Goal: Task Accomplishment & Management: Use online tool/utility

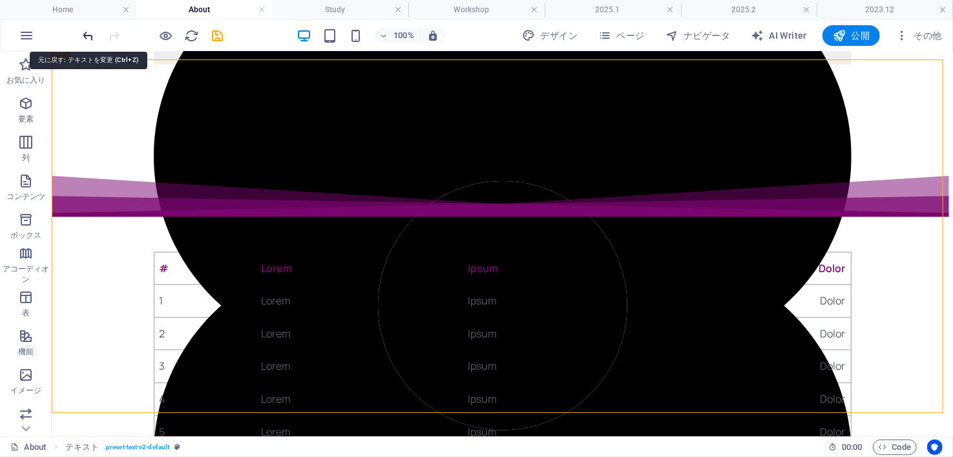
click at [88, 36] on icon "undo" at bounding box center [88, 35] width 15 height 15
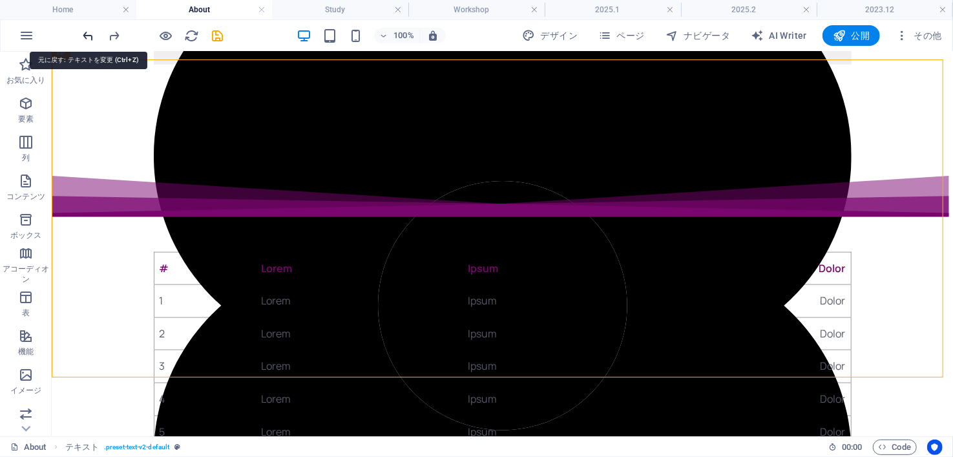
click at [88, 36] on icon "undo" at bounding box center [88, 35] width 15 height 15
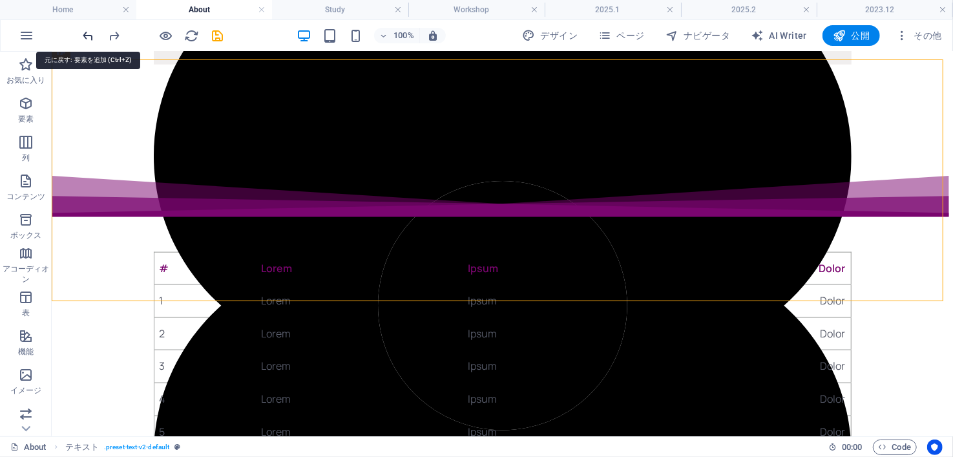
click at [88, 36] on icon "undo" at bounding box center [88, 35] width 15 height 15
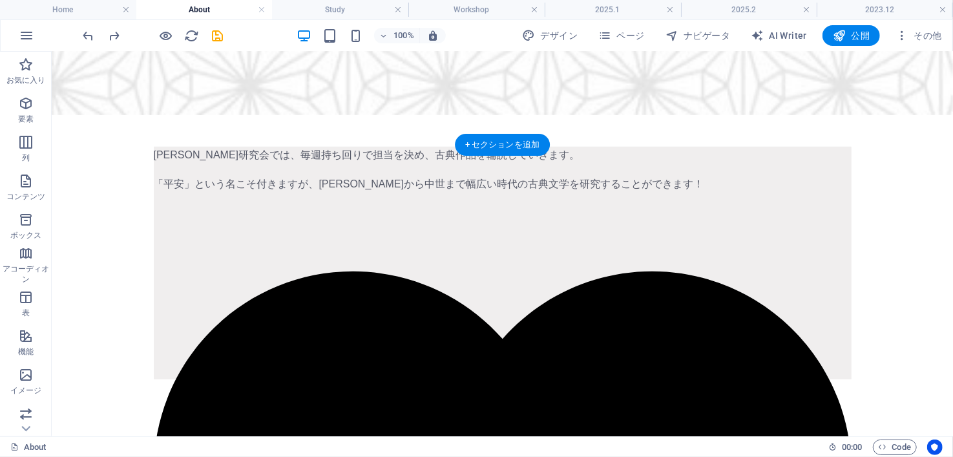
scroll to position [516, 0]
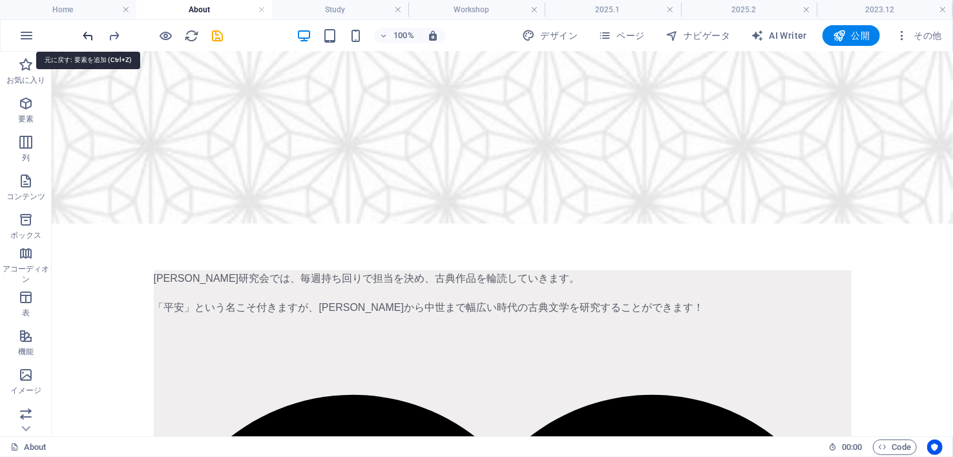
click at [85, 34] on icon "undo" at bounding box center [88, 35] width 15 height 15
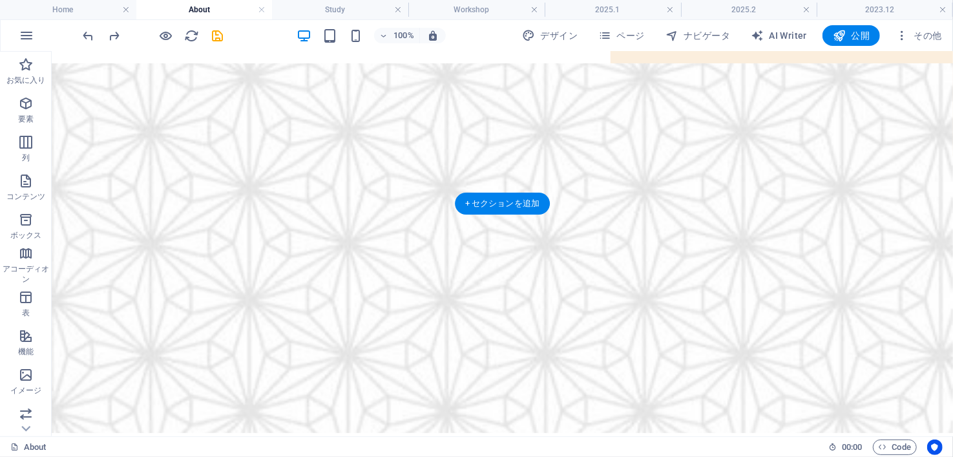
scroll to position [87, 0]
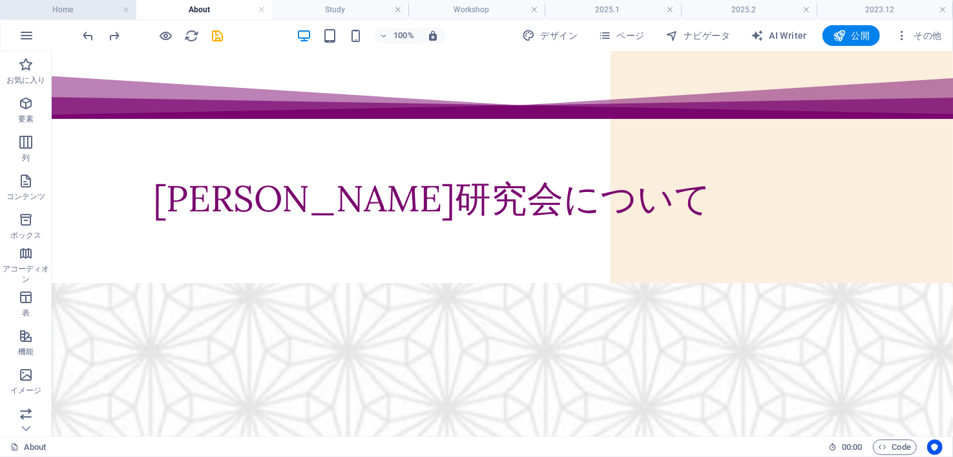
click at [80, 14] on h4 "Home" at bounding box center [68, 10] width 136 height 14
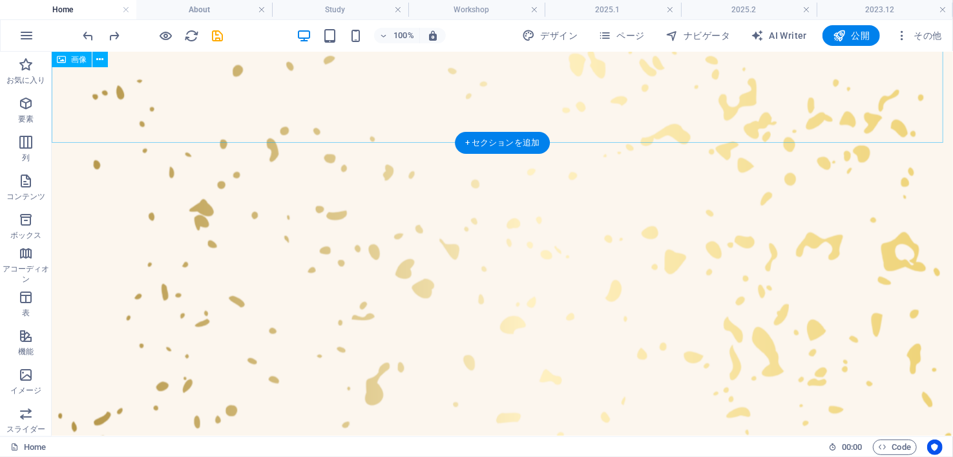
scroll to position [446, 0]
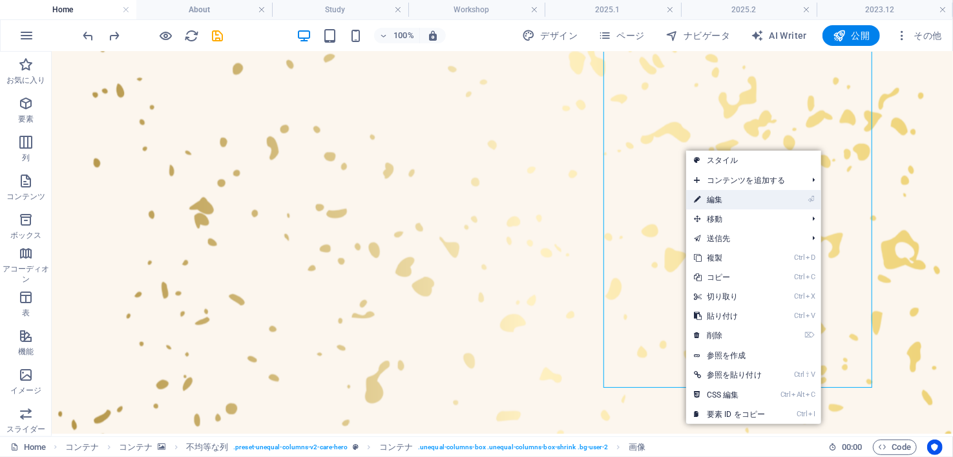
click at [717, 204] on link "⏎ 編集" at bounding box center [729, 199] width 87 height 19
select select "px"
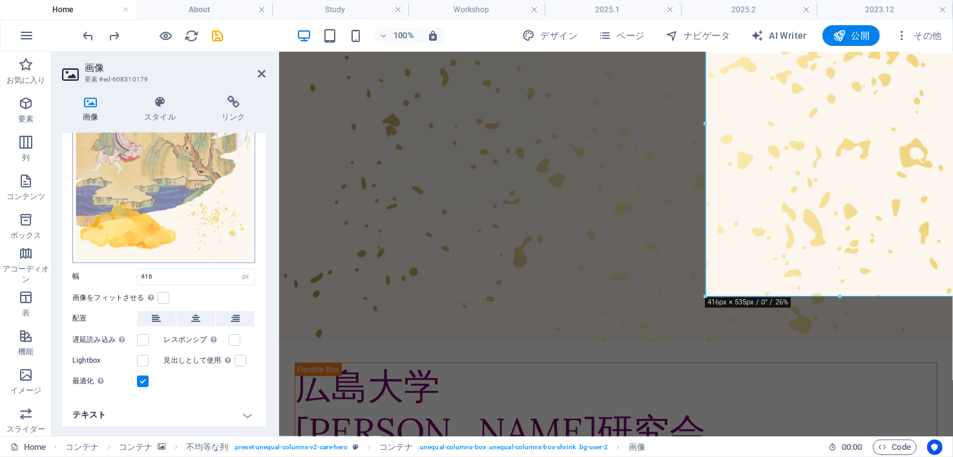
scroll to position [0, 0]
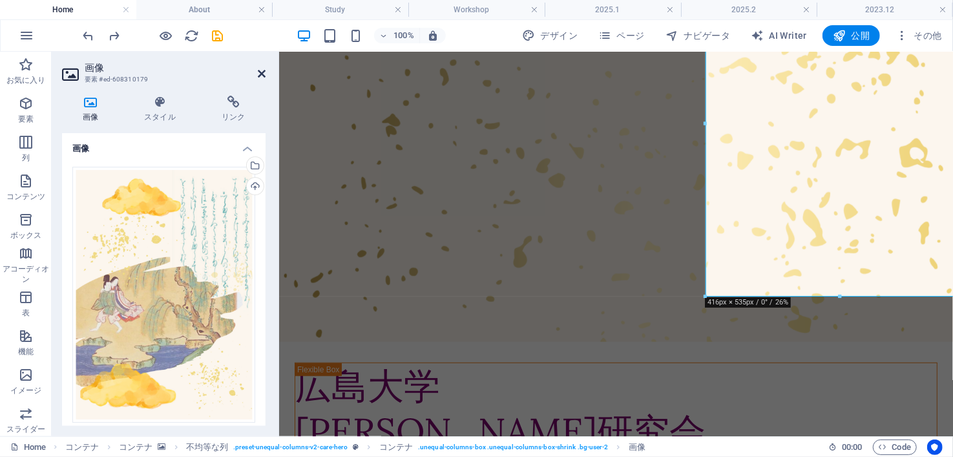
click at [264, 71] on icon at bounding box center [262, 73] width 8 height 10
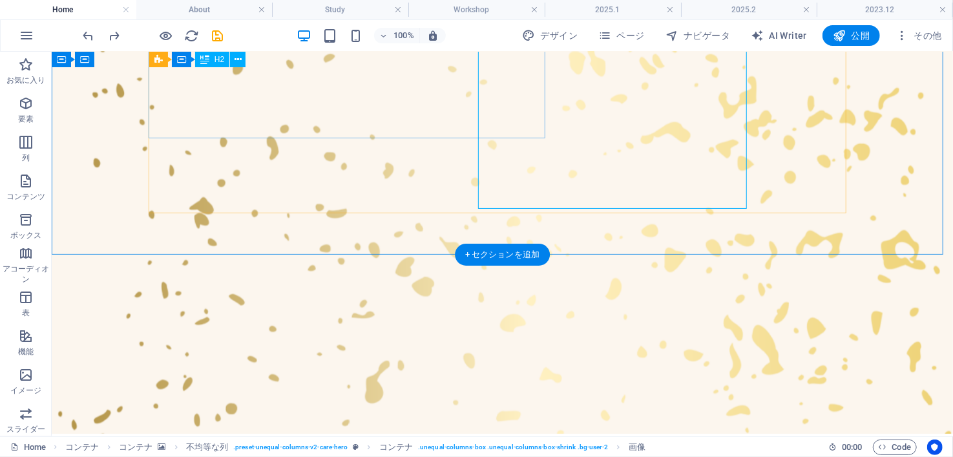
scroll to position [533, 0]
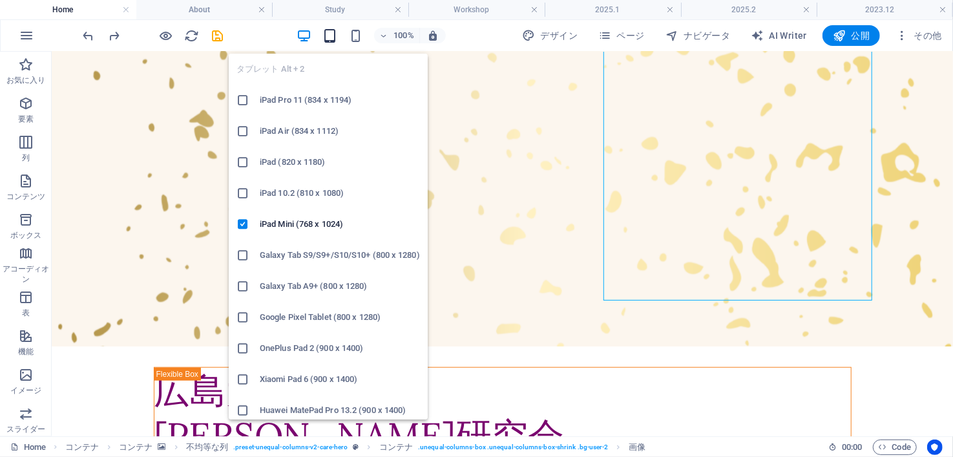
click at [329, 37] on icon "button" at bounding box center [330, 35] width 15 height 15
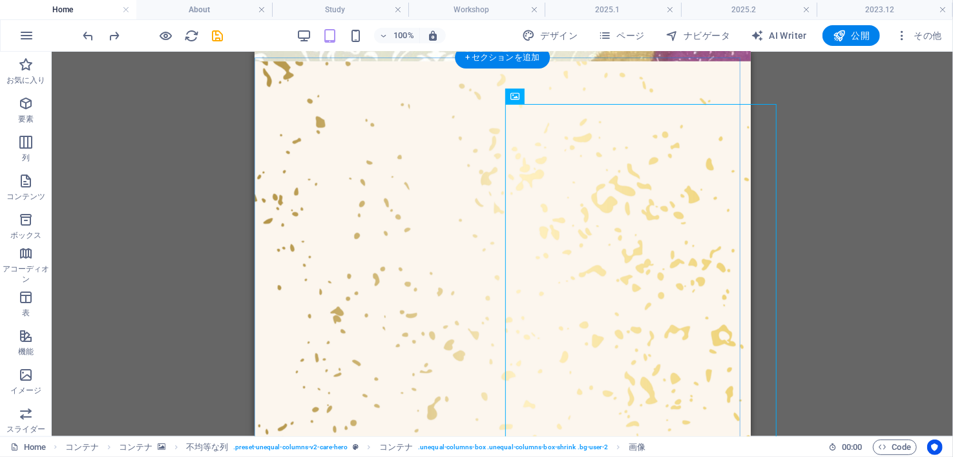
scroll to position [236, 0]
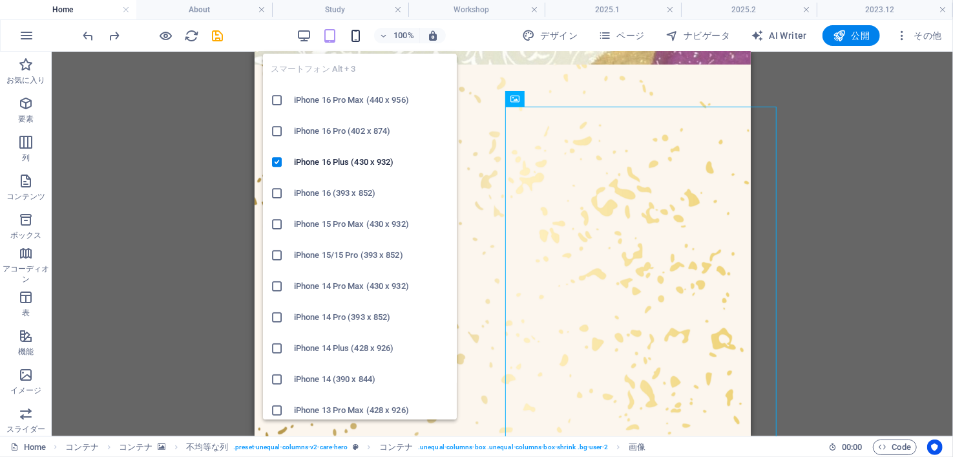
click at [353, 32] on icon "button" at bounding box center [356, 35] width 15 height 15
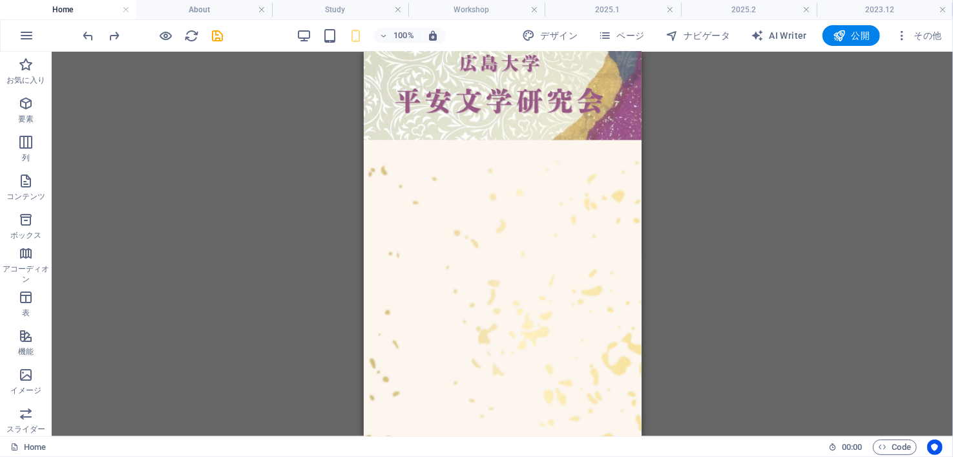
scroll to position [70, 0]
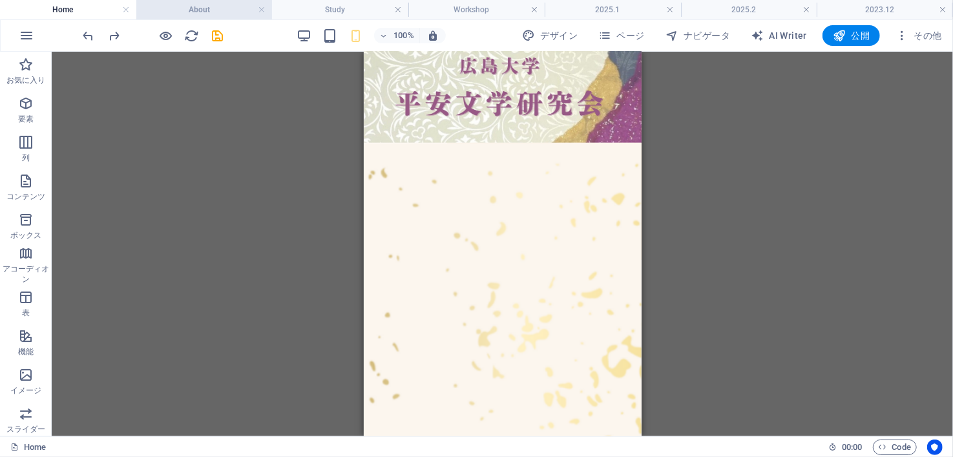
click at [199, 12] on h4 "About" at bounding box center [204, 10] width 136 height 14
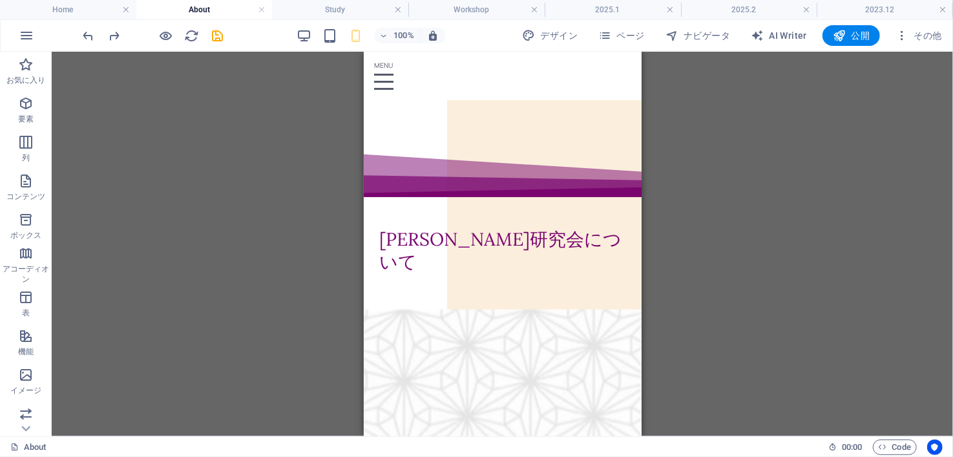
scroll to position [87, 0]
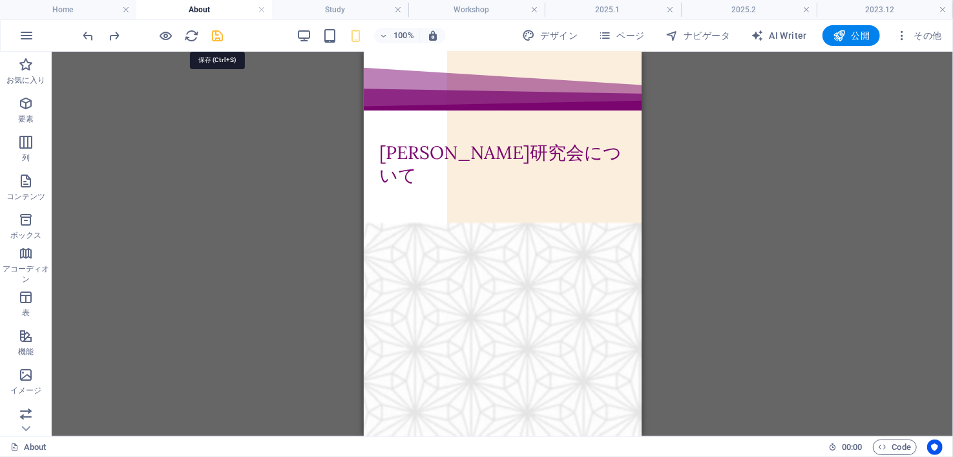
click at [216, 39] on icon "save" at bounding box center [218, 35] width 15 height 15
click at [836, 37] on icon "button" at bounding box center [839, 35] width 13 height 13
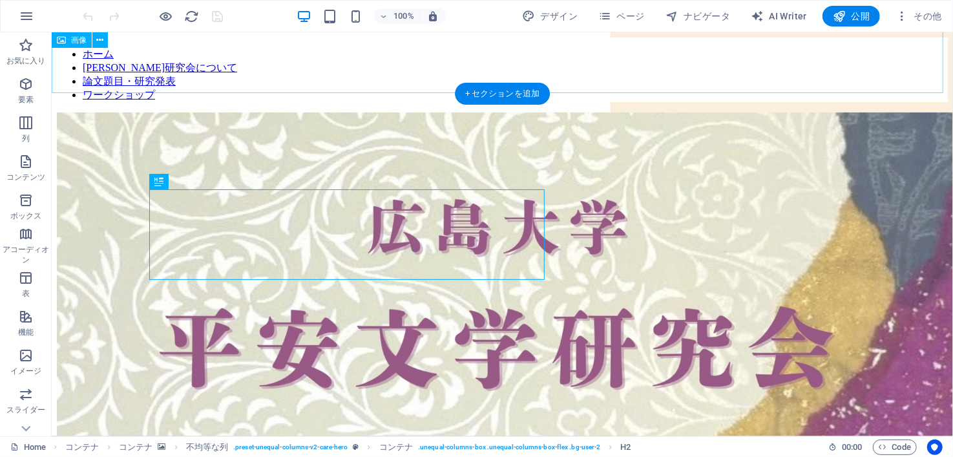
scroll to position [355, 0]
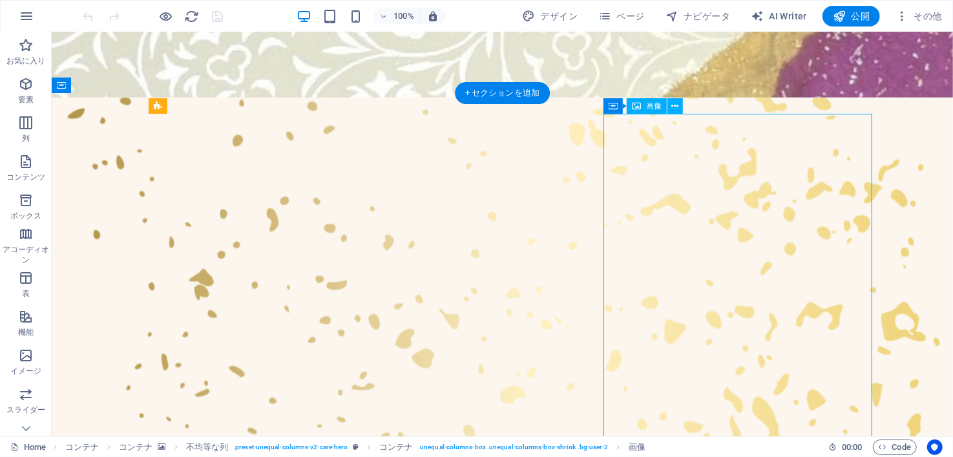
select select "px"
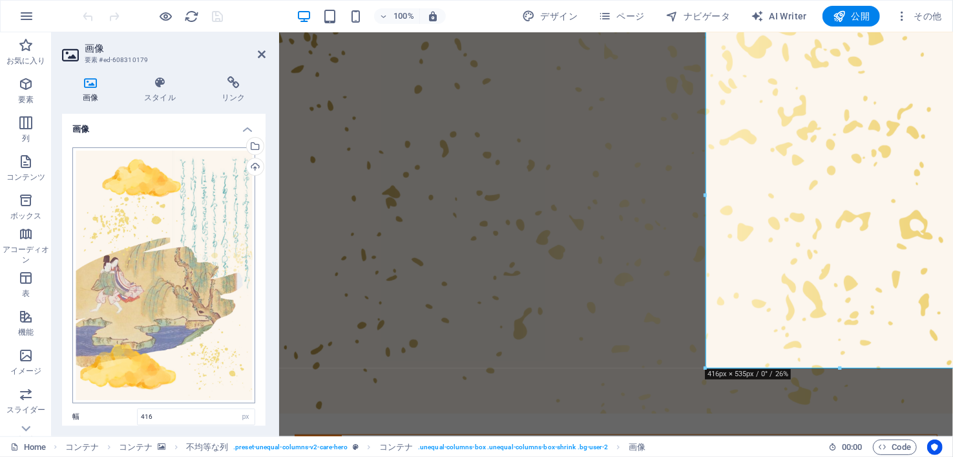
scroll to position [140, 0]
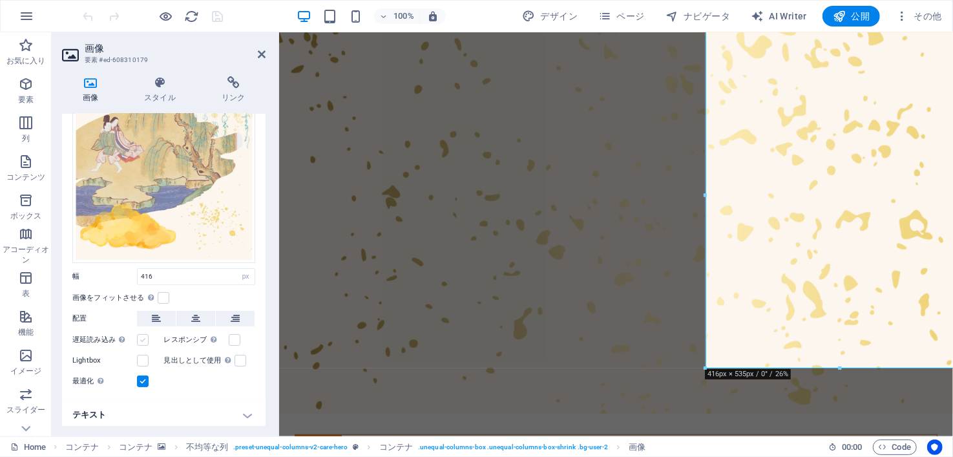
click at [141, 335] on label at bounding box center [143, 340] width 12 height 12
click at [0, 0] on input "遅延読み込み ページの読み込みでページ速度が改善された後で画像を読み込みます。" at bounding box center [0, 0] width 0 height 0
click at [167, 296] on label at bounding box center [164, 298] width 12 height 12
click at [0, 0] on input "画像をフィットさせる 固定の幅と高さに画像を自動的にフィットさせます" at bounding box center [0, 0] width 0 height 0
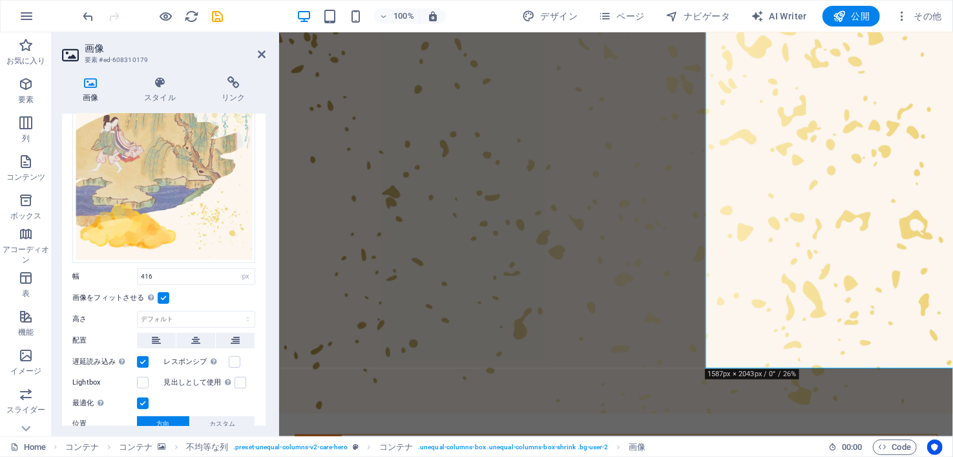
click at [167, 296] on label at bounding box center [164, 298] width 12 height 12
click at [0, 0] on input "画像をフィットさせる 固定の幅と高さに画像を自動的にフィットさせます" at bounding box center [0, 0] width 0 height 0
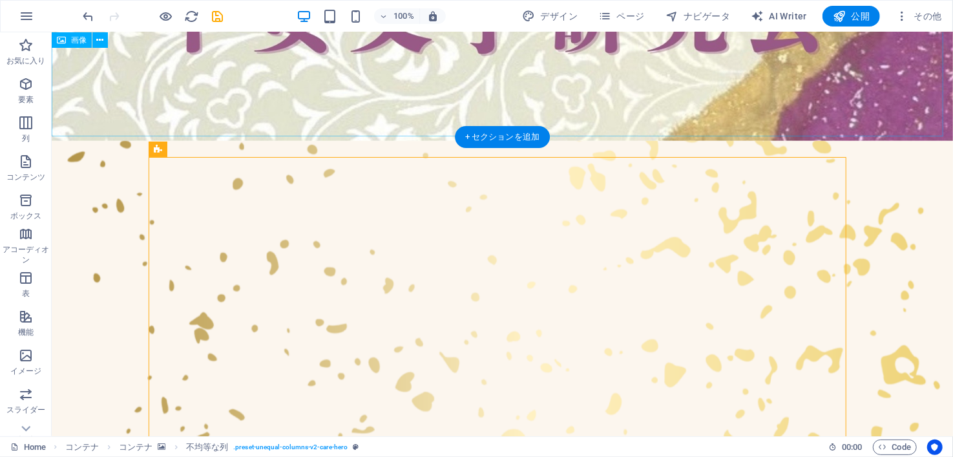
scroll to position [314, 0]
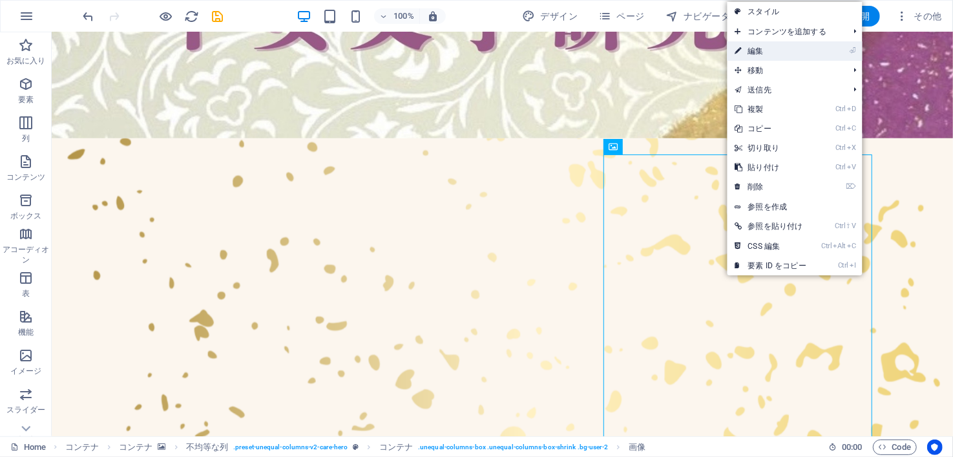
click at [770, 53] on link "⏎ 編集" at bounding box center [770, 50] width 87 height 19
select select "px"
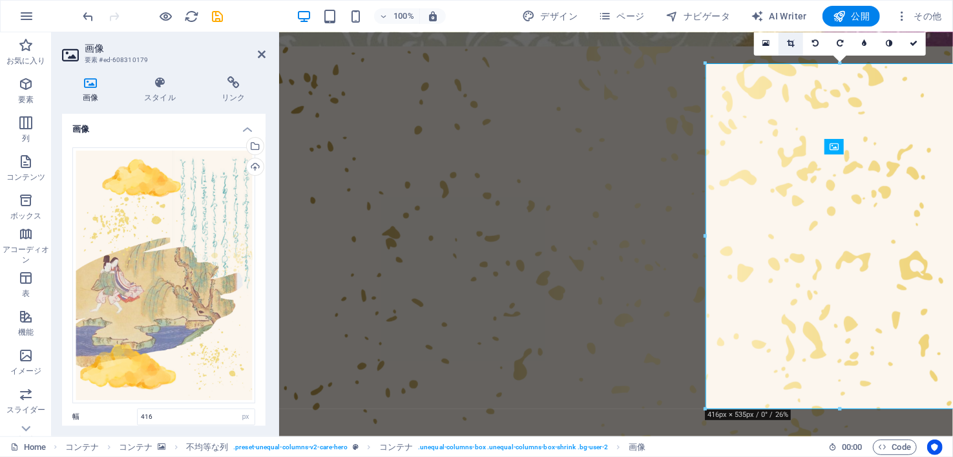
click at [782, 41] on link at bounding box center [791, 43] width 25 height 25
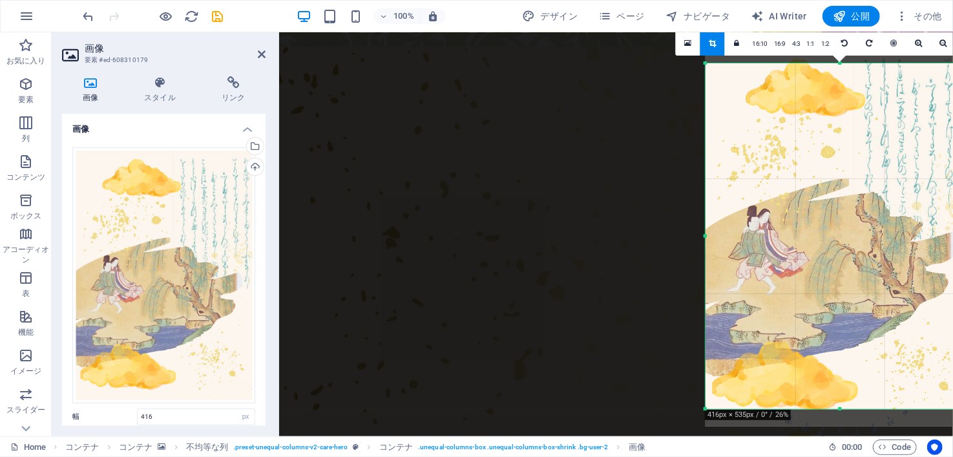
click at [717, 37] on link at bounding box center [712, 43] width 25 height 25
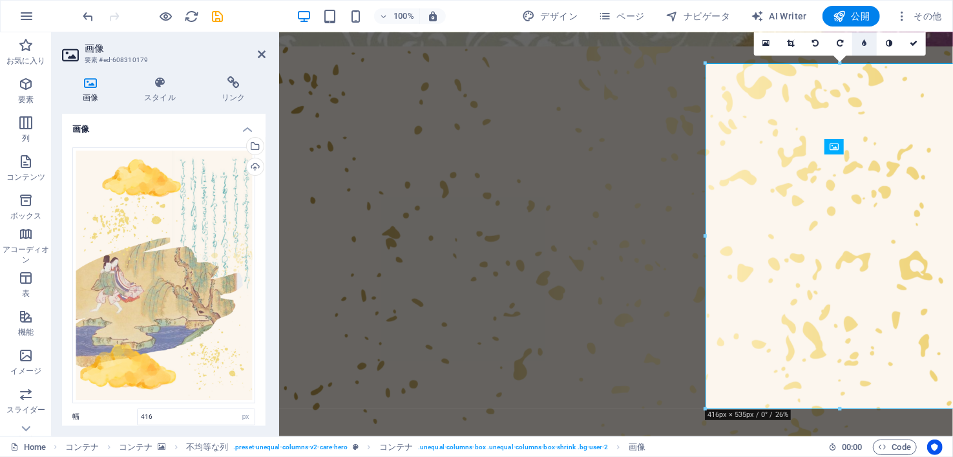
click at [868, 42] on link at bounding box center [864, 43] width 25 height 25
click at [853, 45] on icon at bounding box center [854, 43] width 5 height 8
click at [894, 39] on link at bounding box center [889, 43] width 25 height 25
click at [910, 39] on icon at bounding box center [914, 43] width 8 height 8
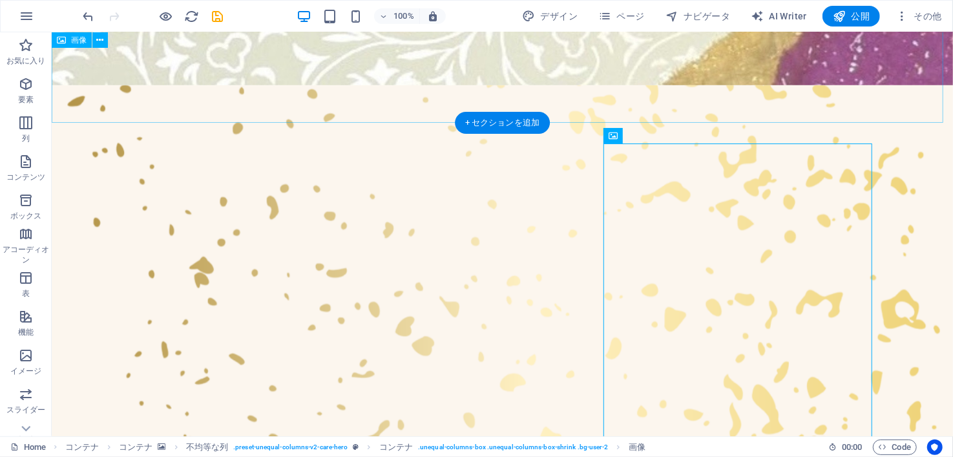
scroll to position [324, 0]
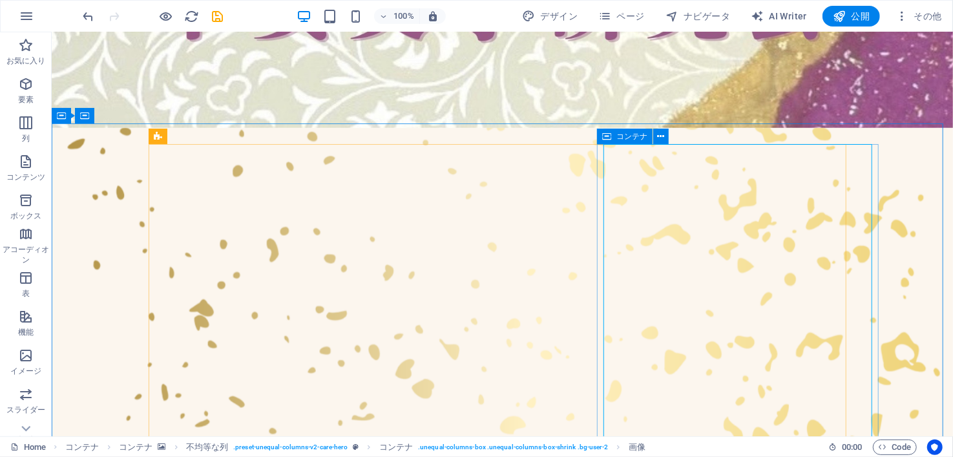
click at [611, 140] on icon at bounding box center [606, 137] width 9 height 16
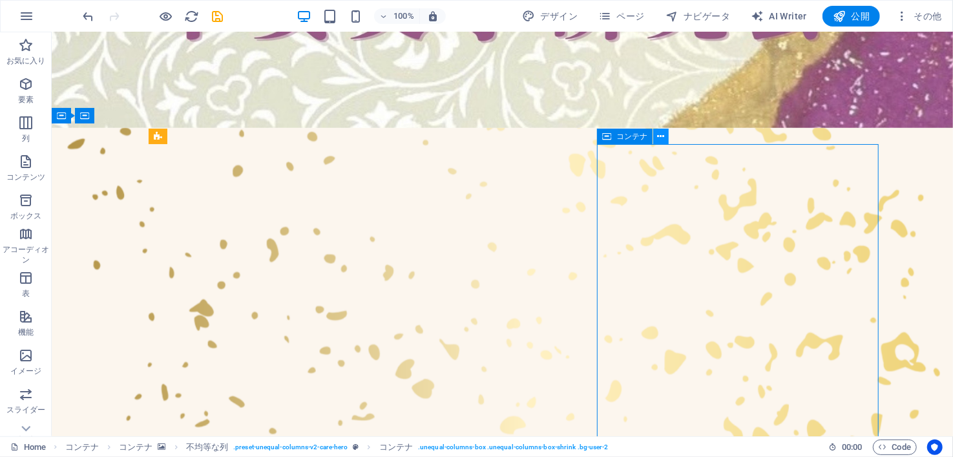
click at [662, 134] on icon at bounding box center [660, 137] width 7 height 14
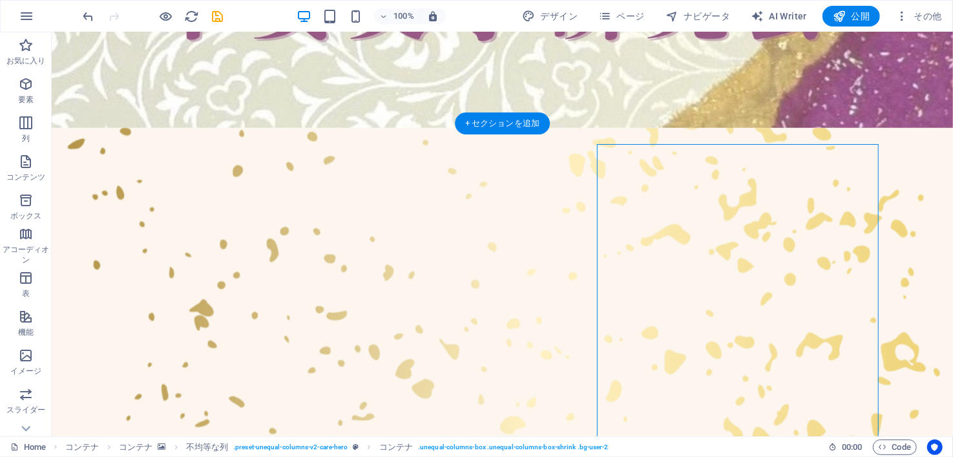
click at [904, 203] on figure at bounding box center [501, 331] width 901 height 408
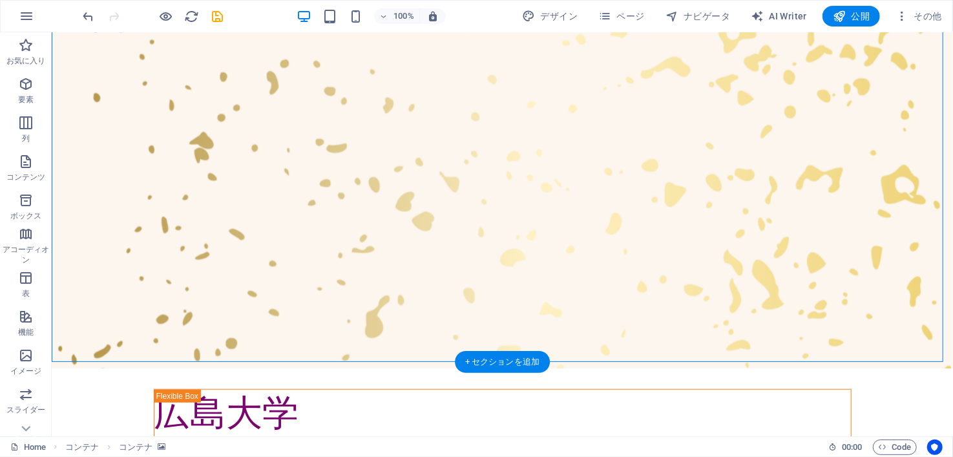
scroll to position [494, 0]
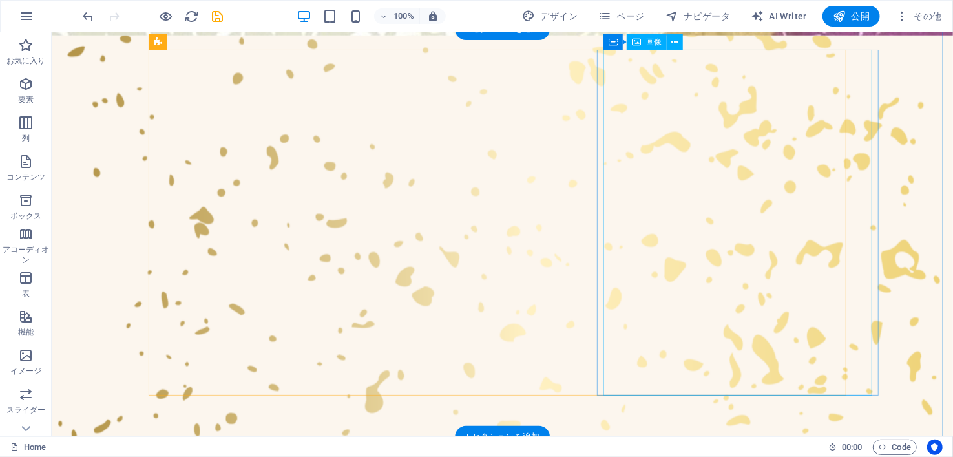
scroll to position [419, 0]
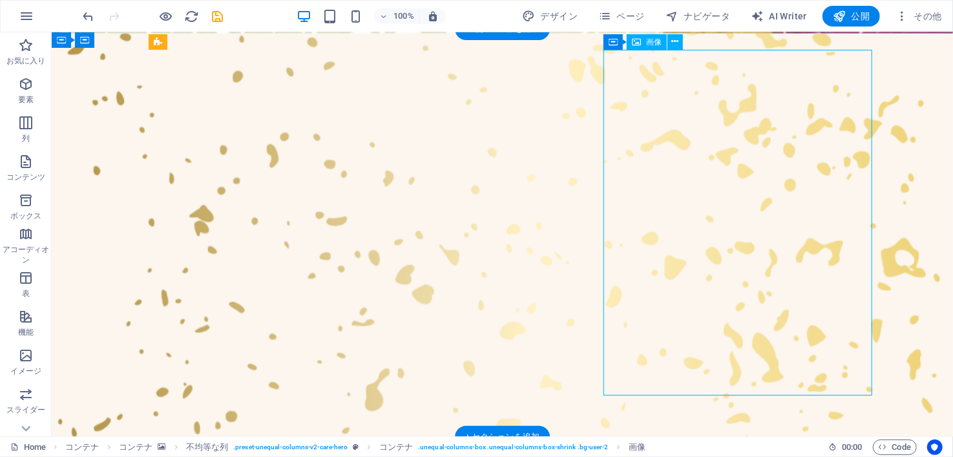
select select "px"
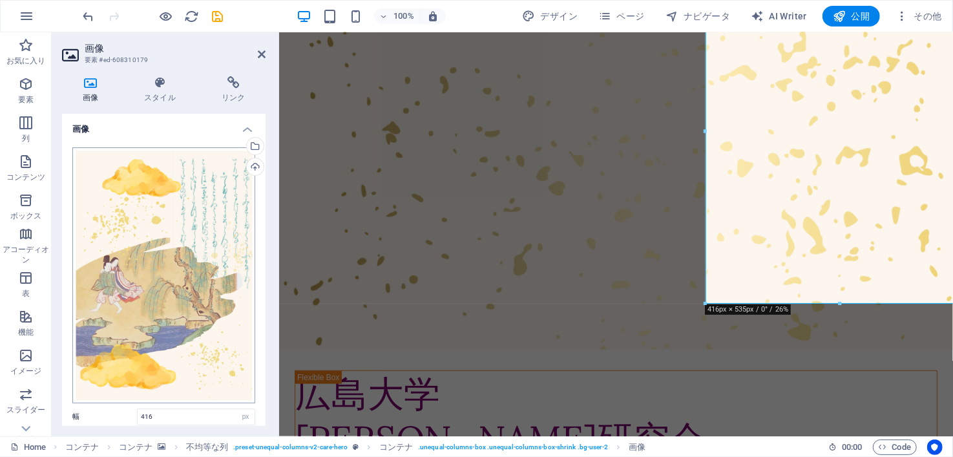
scroll to position [120, 0]
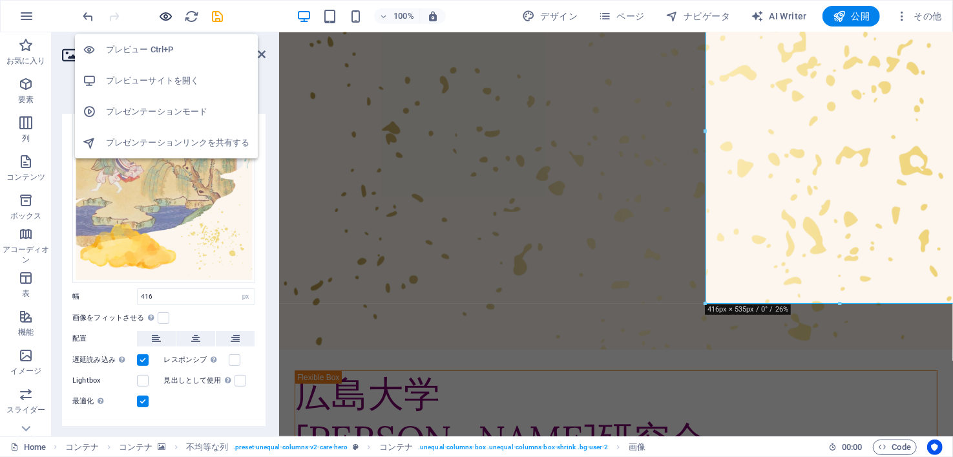
click at [167, 13] on icon "button" at bounding box center [166, 16] width 15 height 15
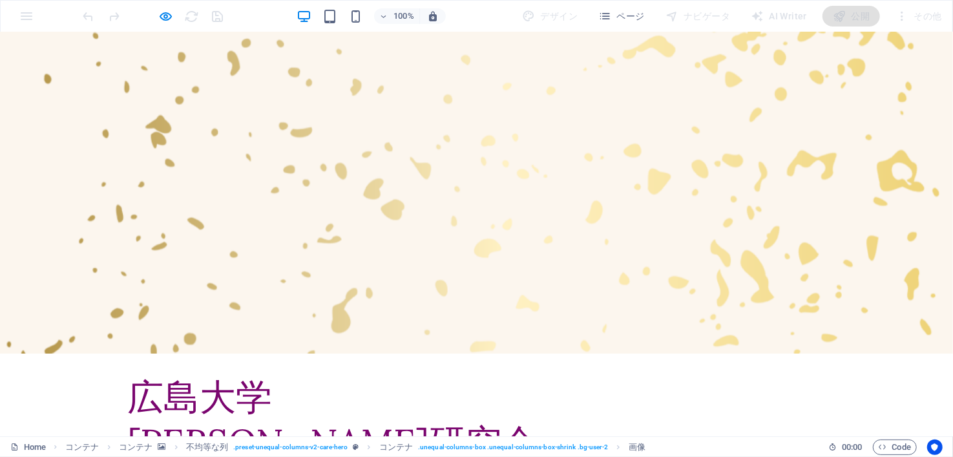
click at [342, 12] on div "100%" at bounding box center [371, 16] width 149 height 21
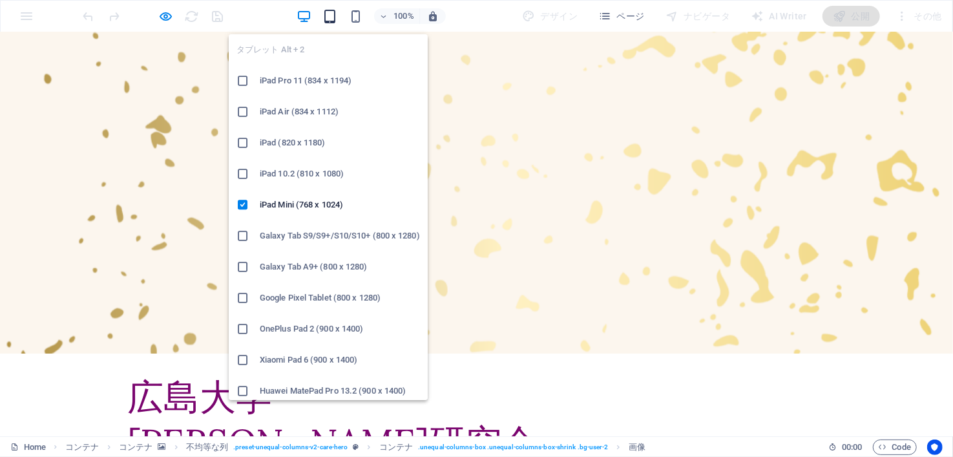
click at [327, 19] on icon "button" at bounding box center [330, 16] width 15 height 15
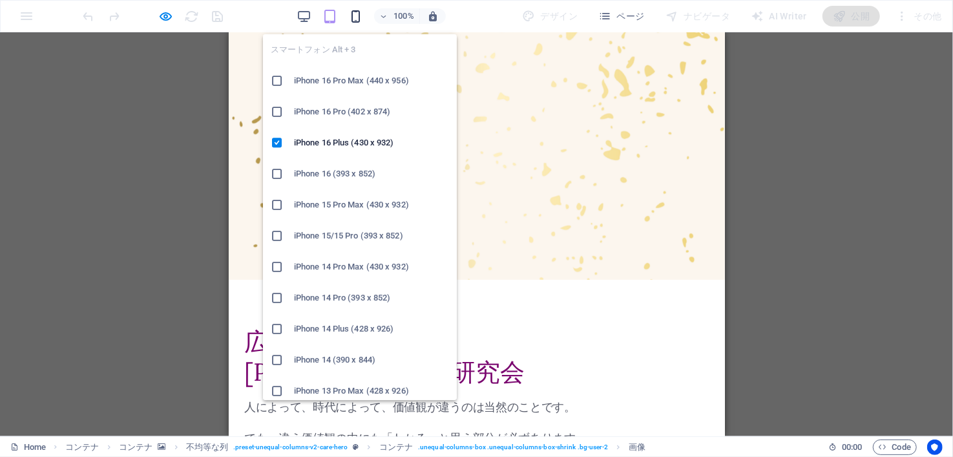
click at [361, 19] on icon "button" at bounding box center [356, 16] width 15 height 15
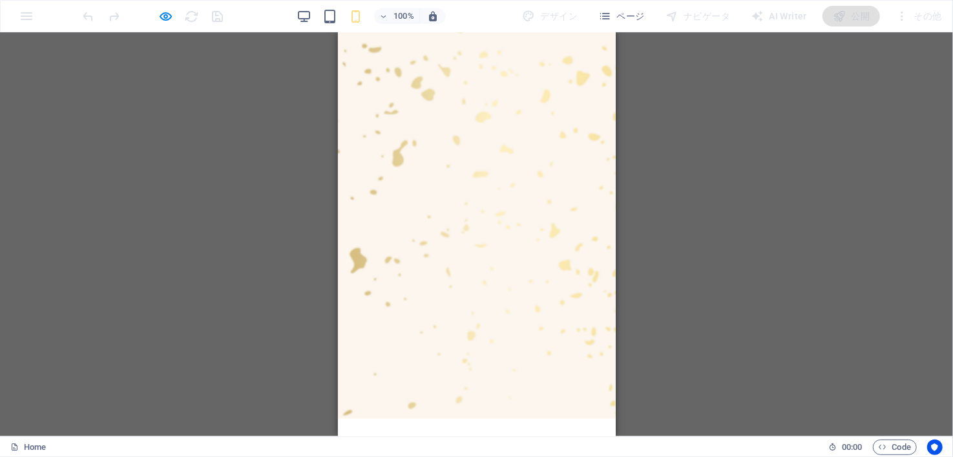
scroll to position [470, 0]
